Goal: Check status

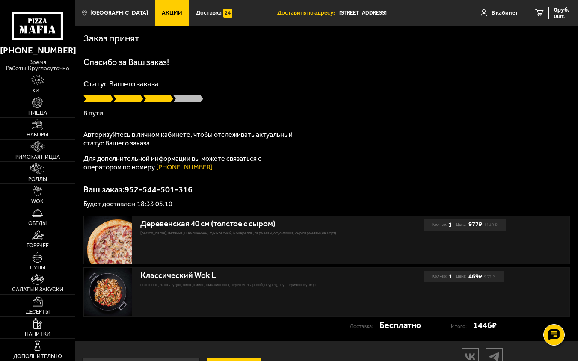
click at [397, 15] on input "[STREET_ADDRESS]" at bounding box center [397, 13] width 116 height 16
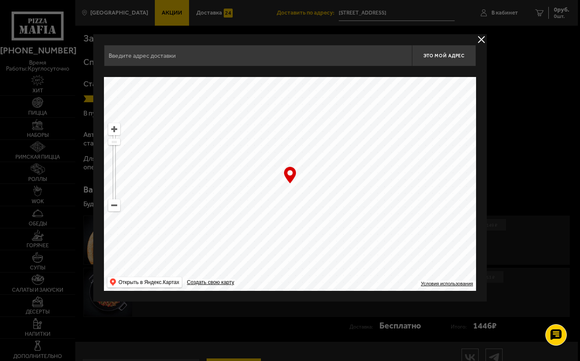
type input "[STREET_ADDRESS]"
click at [425, 41] on button "delivery type" at bounding box center [481, 39] width 11 height 11
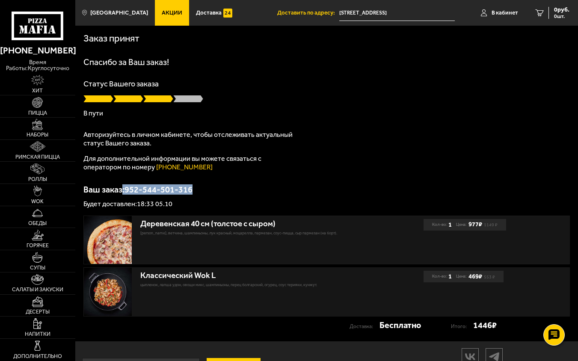
drag, startPoint x: 121, startPoint y: 188, endPoint x: 218, endPoint y: 187, distance: 97.6
click at [218, 188] on p "Ваш заказ: 952-544-501-316" at bounding box center [326, 189] width 487 height 9
click at [274, 179] on div "Спасибо за Ваш заказ! Статус Вашего заказа В пути Авторизуйтесь в личном кабине…" at bounding box center [326, 133] width 487 height 150
click at [387, 15] on input "[STREET_ADDRESS]" at bounding box center [397, 13] width 116 height 16
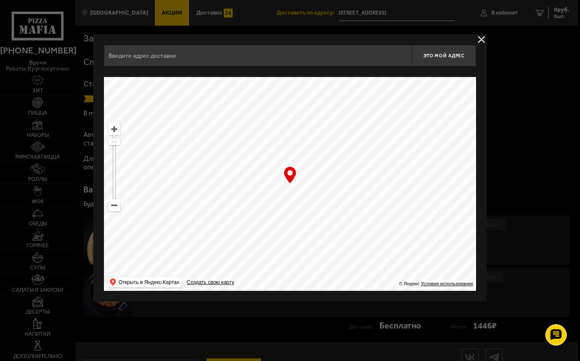
type input "[STREET_ADDRESS]"
click at [425, 38] on button "delivery type" at bounding box center [481, 39] width 11 height 11
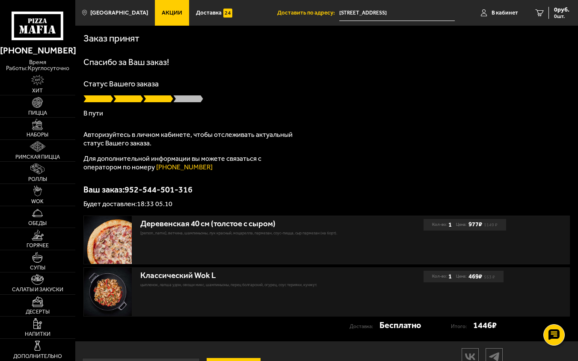
drag, startPoint x: 500, startPoint y: 16, endPoint x: 513, endPoint y: 44, distance: 30.6
click at [425, 59] on h1 "Спасибо за Ваш заказ!" at bounding box center [326, 62] width 487 height 9
click at [425, 12] on span "В кабинет" at bounding box center [505, 13] width 27 height 6
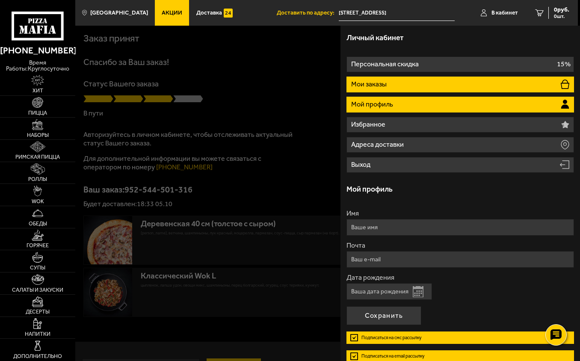
click at [369, 82] on p "Мои заказы" at bounding box center [369, 84] width 37 height 7
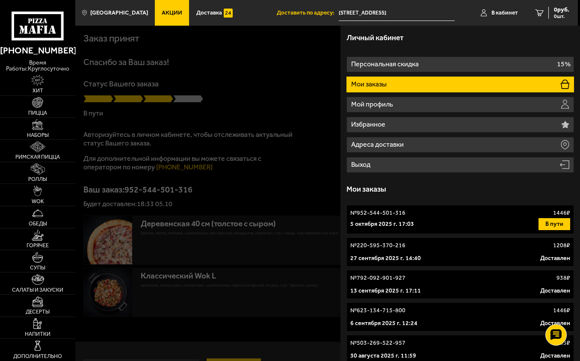
click at [405, 225] on p "5 октября 2025 г. 17:03" at bounding box center [383, 224] width 64 height 9
